Goal: Transaction & Acquisition: Purchase product/service

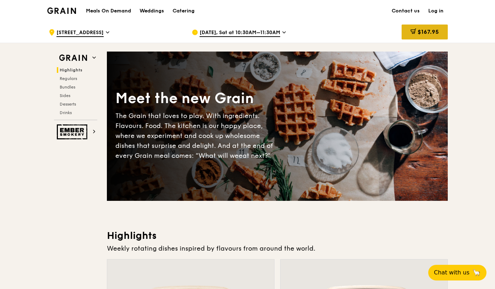
click at [424, 28] on div "$167.95" at bounding box center [425, 31] width 46 height 15
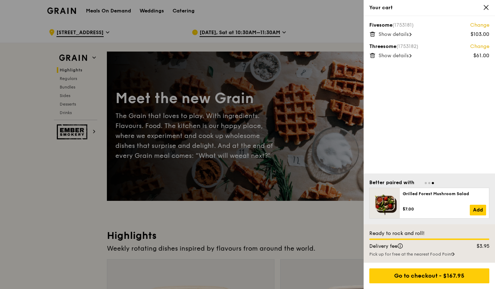
click at [485, 25] on link "Change" at bounding box center [479, 25] width 19 height 7
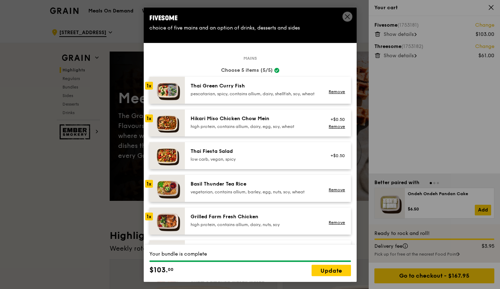
click at [343, 17] on span at bounding box center [348, 16] width 10 height 10
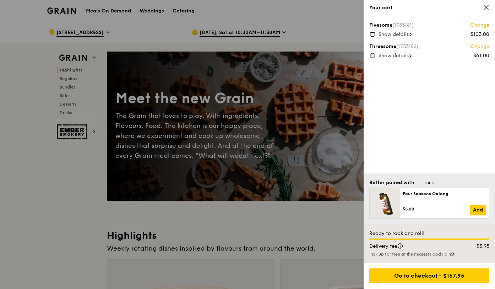
click at [407, 34] on span "Show details" at bounding box center [394, 34] width 30 height 6
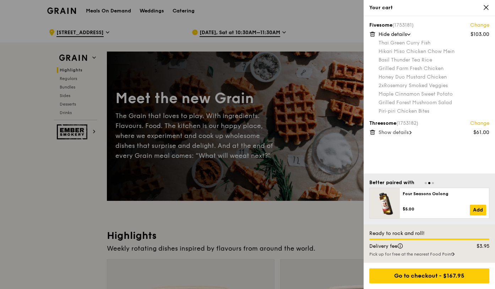
click at [371, 34] on icon at bounding box center [373, 35] width 4 height 4
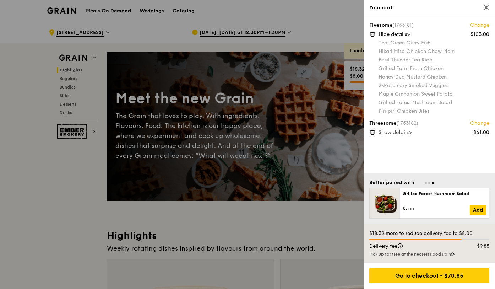
click at [372, 134] on icon at bounding box center [372, 132] width 6 height 6
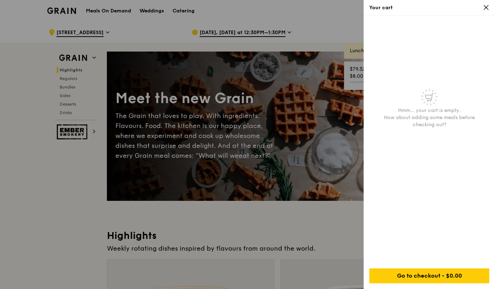
click at [485, 5] on icon at bounding box center [486, 7] width 6 height 6
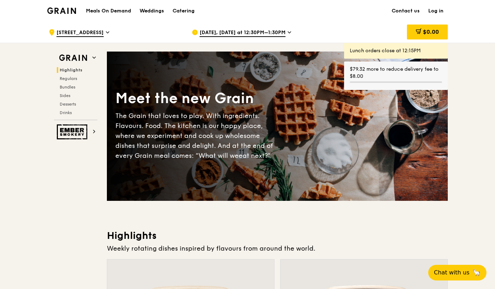
click at [233, 35] on span "[DATE], [DATE] at 12:30PM–1:30PM" at bounding box center [243, 33] width 86 height 8
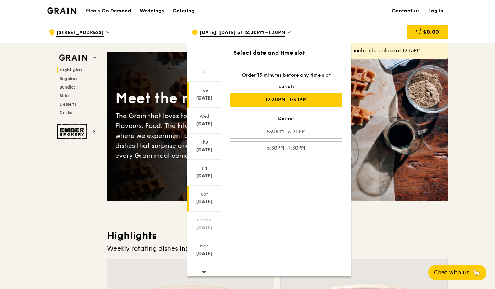
click at [203, 194] on div "Sat" at bounding box center [205, 194] width 32 height 6
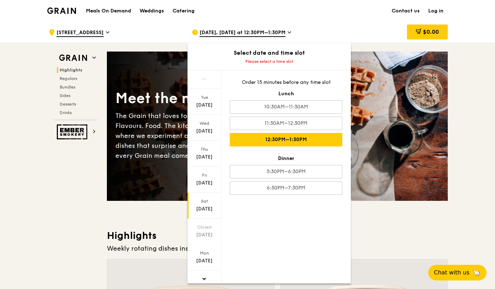
click at [294, 140] on div "12:30PM–1:30PM" at bounding box center [286, 139] width 113 height 13
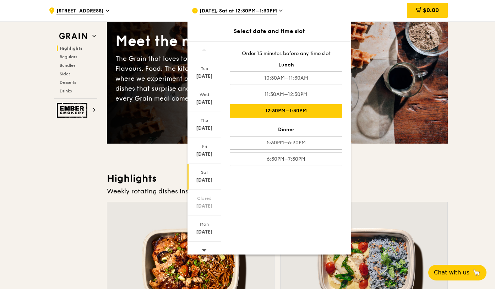
scroll to position [62, 0]
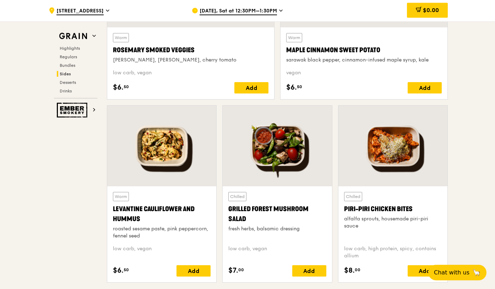
scroll to position [1820, 0]
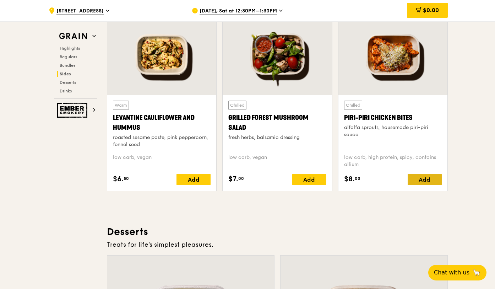
click at [423, 183] on div "Add" at bounding box center [425, 179] width 34 height 11
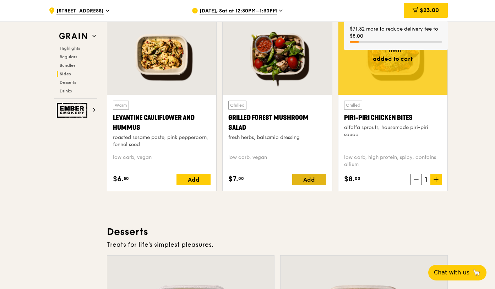
click at [305, 178] on div "Add" at bounding box center [309, 179] width 34 height 11
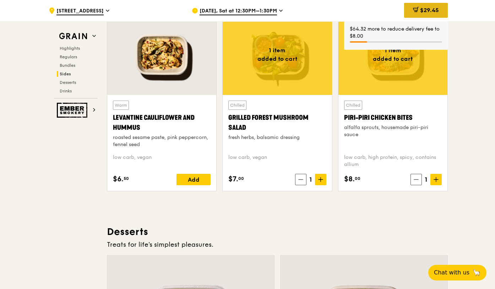
click at [420, 9] on span "$29.45" at bounding box center [429, 10] width 19 height 7
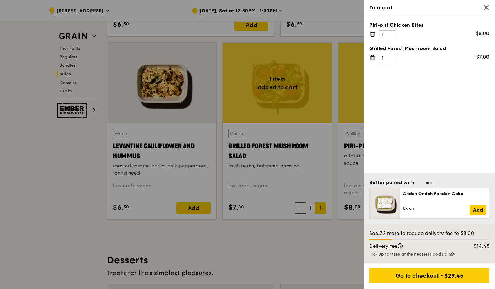
scroll to position [1758, 0]
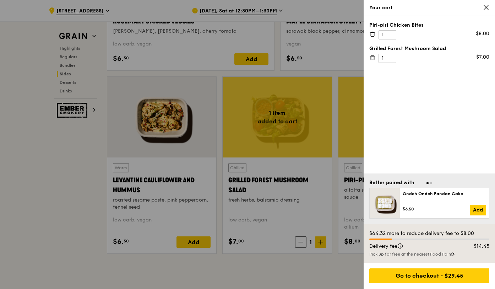
click at [489, 7] on icon at bounding box center [486, 7] width 6 height 6
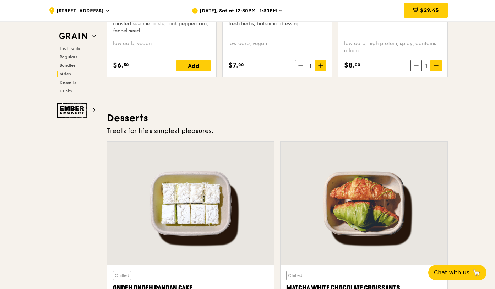
scroll to position [2087, 0]
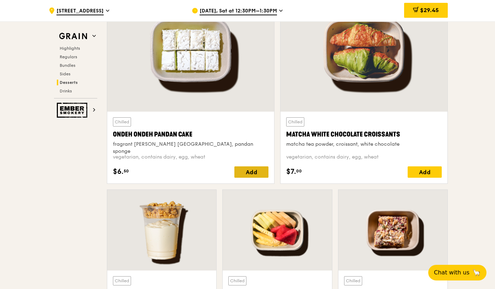
click at [253, 170] on div "Add" at bounding box center [251, 171] width 34 height 11
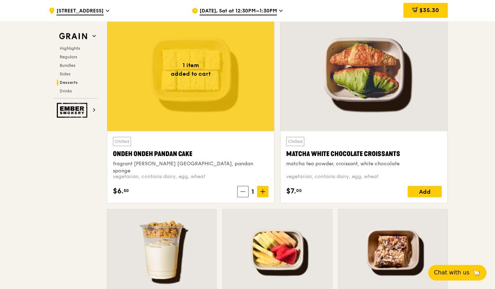
scroll to position [2070, 0]
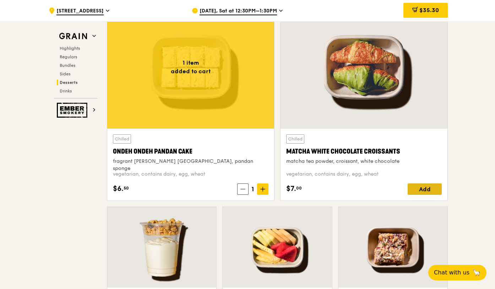
click at [425, 187] on div "Add" at bounding box center [425, 188] width 34 height 11
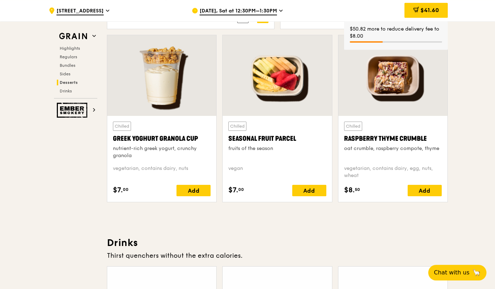
scroll to position [2247, 0]
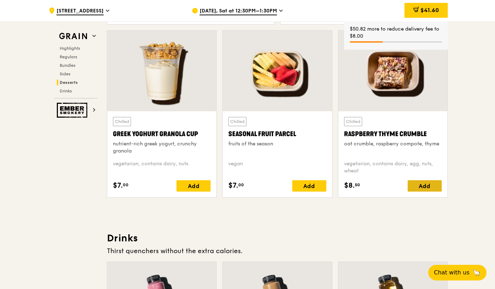
click at [414, 189] on div "Add" at bounding box center [425, 185] width 34 height 11
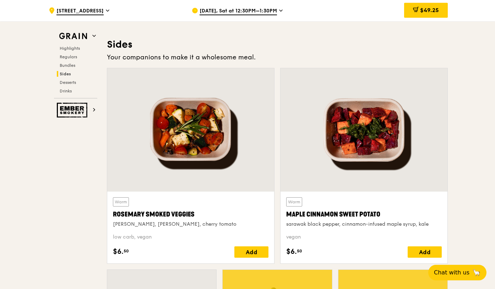
scroll to position [1588, 0]
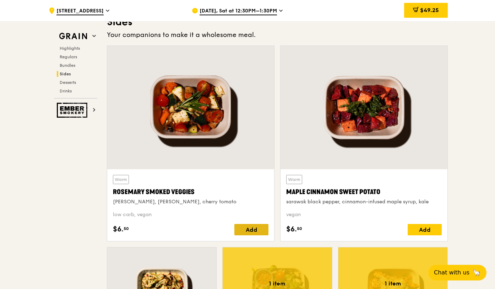
click at [262, 226] on div "Add" at bounding box center [251, 229] width 34 height 11
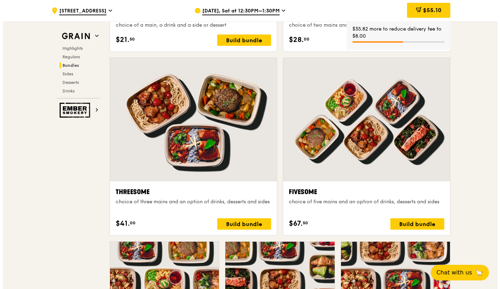
scroll to position [1048, 0]
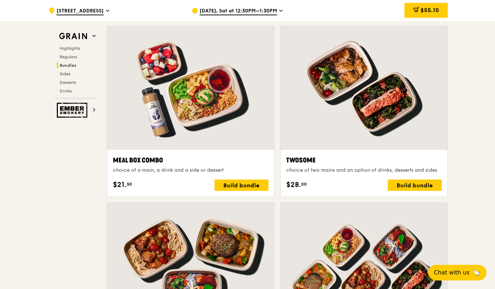
click at [363, 117] on div at bounding box center [364, 87] width 167 height 123
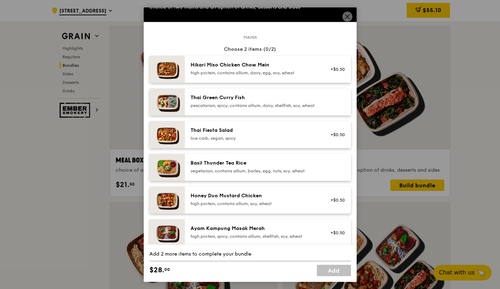
scroll to position [28, 0]
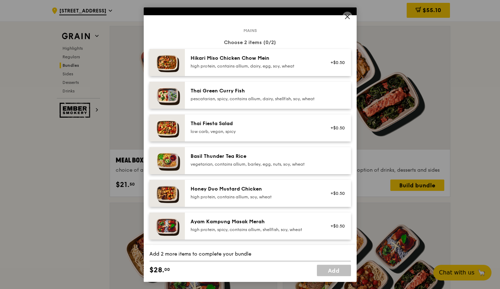
click at [209, 192] on div "Honey Duo Mustard Chicken" at bounding box center [254, 188] width 127 height 7
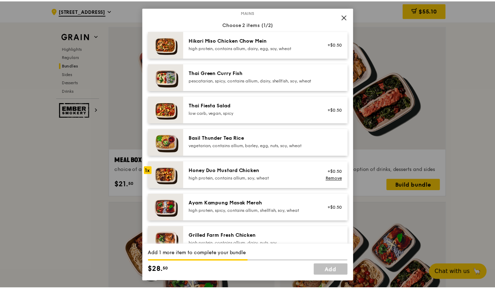
scroll to position [42, 0]
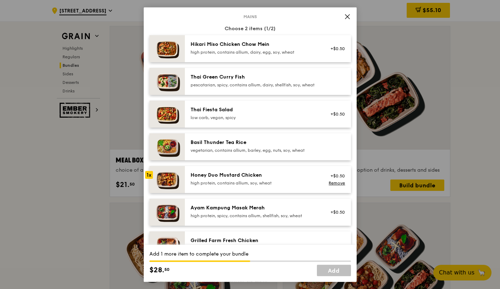
drag, startPoint x: 213, startPoint y: 48, endPoint x: 214, endPoint y: 53, distance: 4.3
click at [213, 48] on div "Hikari Miso Chicken Chow Mein high protein, contains allium, dairy, egg, soy, w…" at bounding box center [254, 47] width 127 height 14
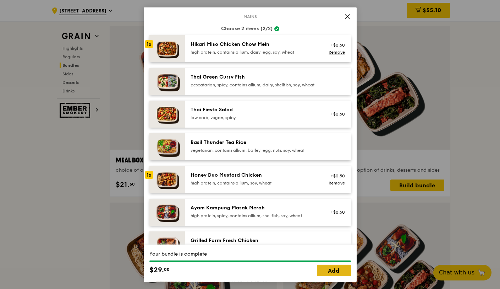
click at [342, 272] on link "Add" at bounding box center [334, 270] width 34 height 11
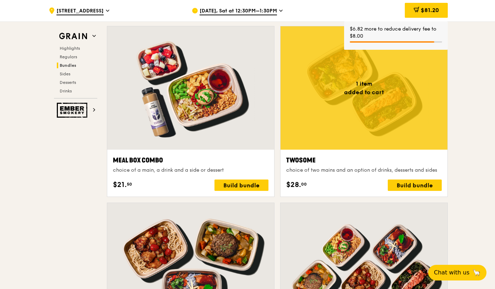
click at [430, 13] on span "$81.20" at bounding box center [430, 10] width 18 height 7
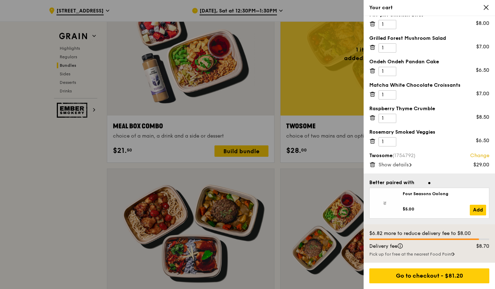
scroll to position [0, 0]
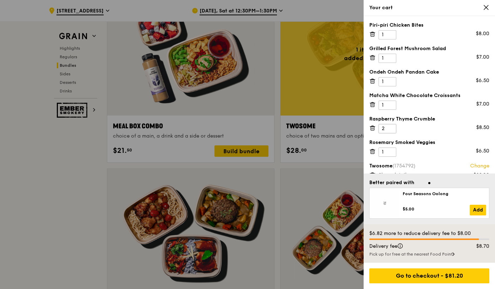
click at [390, 126] on input "2" at bounding box center [388, 128] width 18 height 9
type input "1"
click at [388, 131] on input "1" at bounding box center [388, 128] width 18 height 9
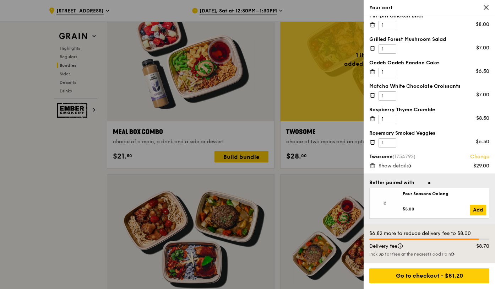
scroll to position [11, 0]
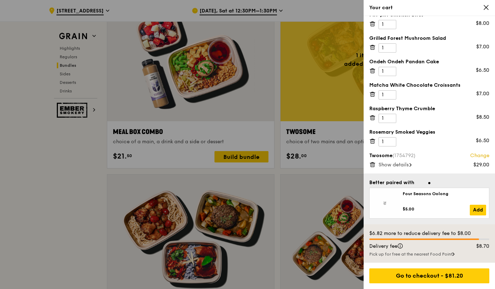
click at [72, 200] on div at bounding box center [247, 144] width 495 height 289
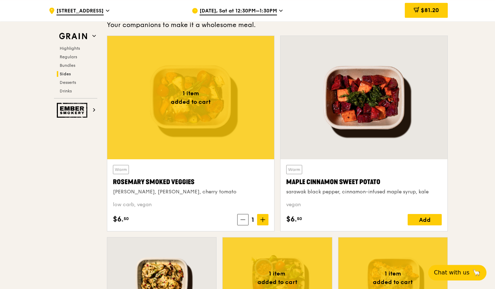
scroll to position [1599, 0]
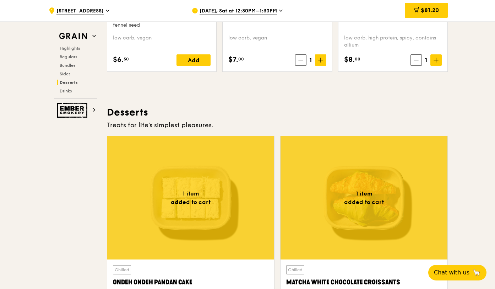
scroll to position [2087, 0]
